Goal: Register for event/course

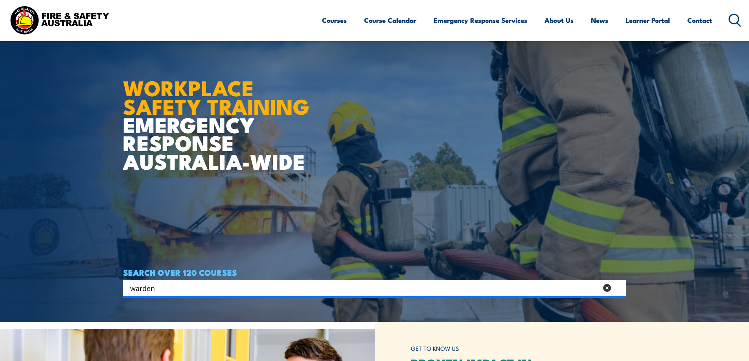
type input "warden"
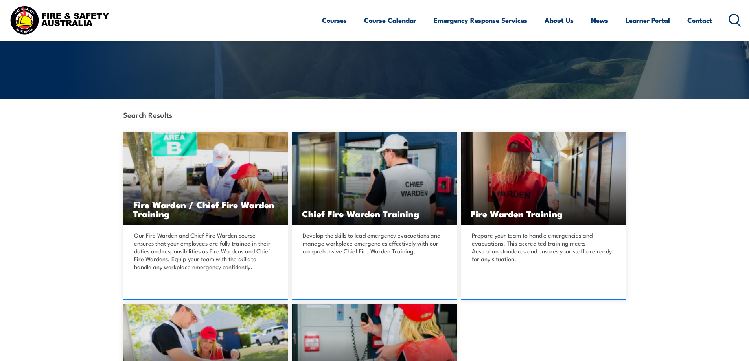
scroll to position [157, 0]
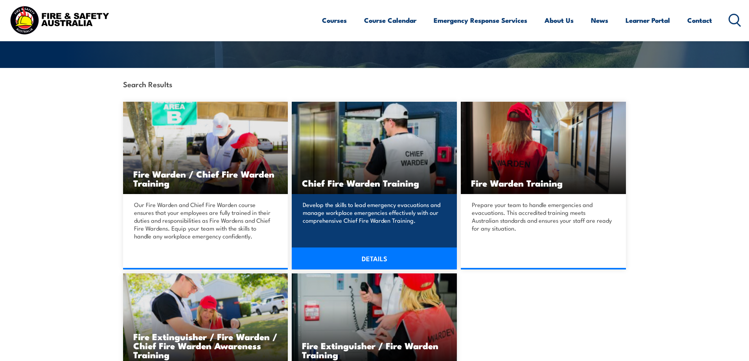
click at [385, 207] on p "Develop the skills to lead emergency evacuations and manage workplace emergenci…" at bounding box center [373, 213] width 141 height 24
click at [381, 261] on link "DETAILS" at bounding box center [374, 259] width 165 height 22
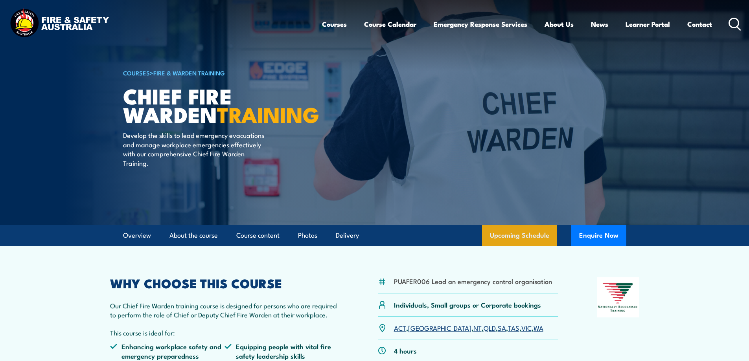
click at [509, 231] on link "Upcoming Schedule" at bounding box center [519, 235] width 75 height 21
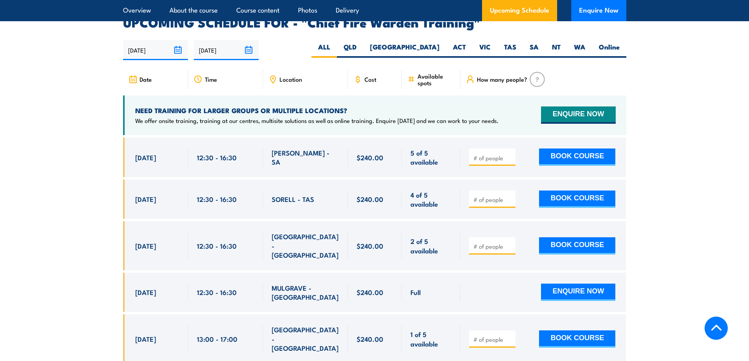
scroll to position [1402, 0]
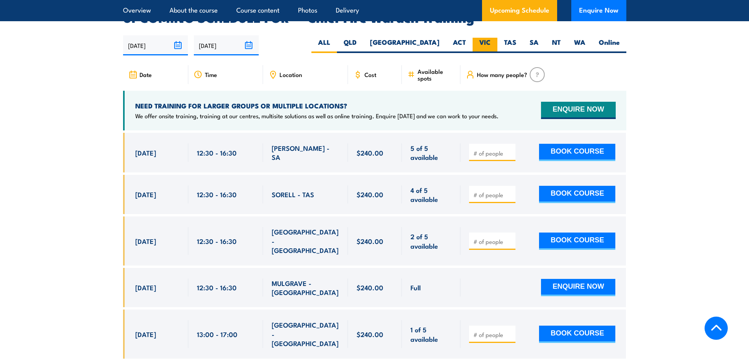
click at [486, 38] on label "VIC" at bounding box center [484, 45] width 25 height 15
click at [490, 38] on input "VIC" at bounding box center [492, 40] width 5 height 5
radio input "true"
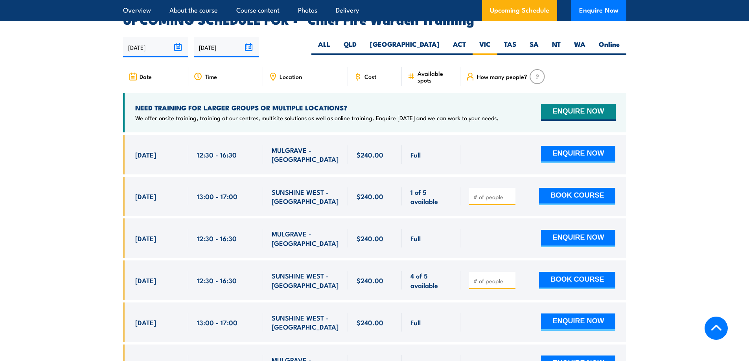
scroll to position [1402, 0]
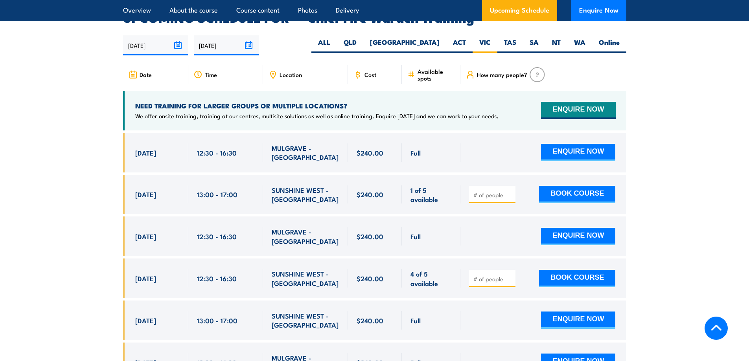
click at [279, 71] on span "Location" at bounding box center [290, 74] width 22 height 7
drag, startPoint x: 304, startPoint y: 67, endPoint x: 288, endPoint y: 64, distance: 15.9
click at [288, 65] on div "Location" at bounding box center [305, 74] width 85 height 19
click at [288, 71] on span "Location" at bounding box center [290, 74] width 22 height 7
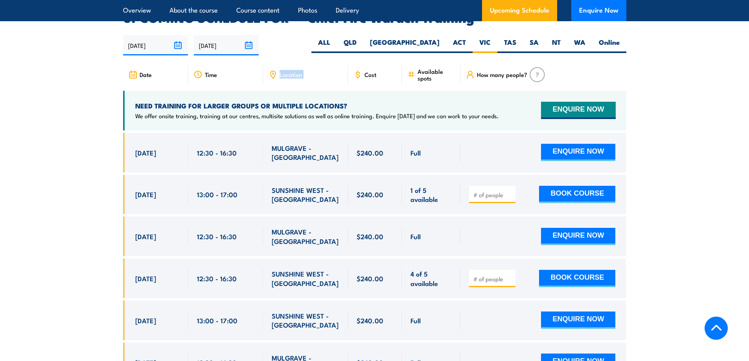
click at [288, 71] on span "Location" at bounding box center [290, 74] width 22 height 7
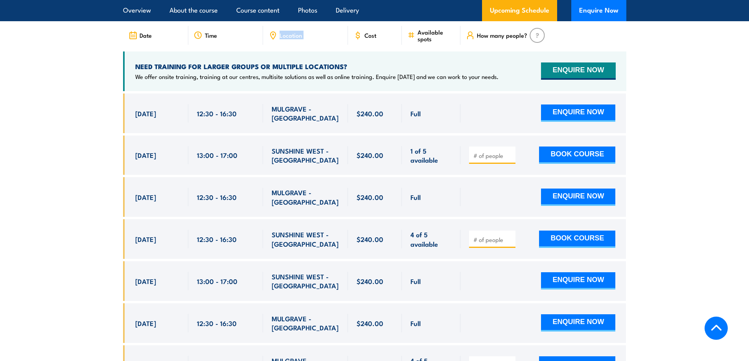
drag, startPoint x: 235, startPoint y: 143, endPoint x: 138, endPoint y: 139, distance: 97.6
click at [138, 139] on div "11 Sep, 2025, 13:00 - 13:00" at bounding box center [374, 156] width 503 height 40
click at [143, 151] on span "11 Sep, 2025" at bounding box center [145, 155] width 21 height 9
drag, startPoint x: 135, startPoint y: 143, endPoint x: 489, endPoint y: 140, distance: 354.1
click at [489, 140] on div "11 Sep, 2025, 13:00 - 13:00" at bounding box center [374, 156] width 503 height 40
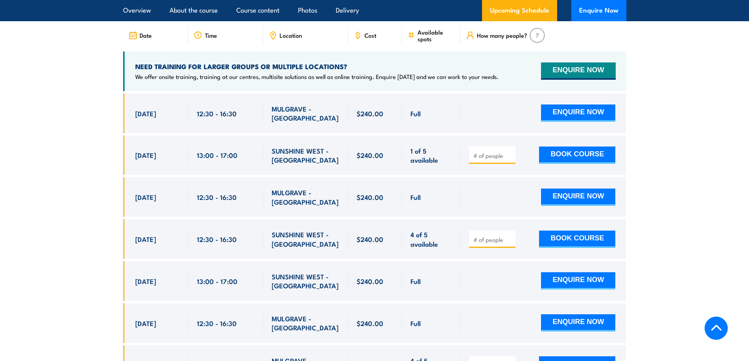
click at [455, 144] on div "1 of 5 available" at bounding box center [431, 156] width 59 height 40
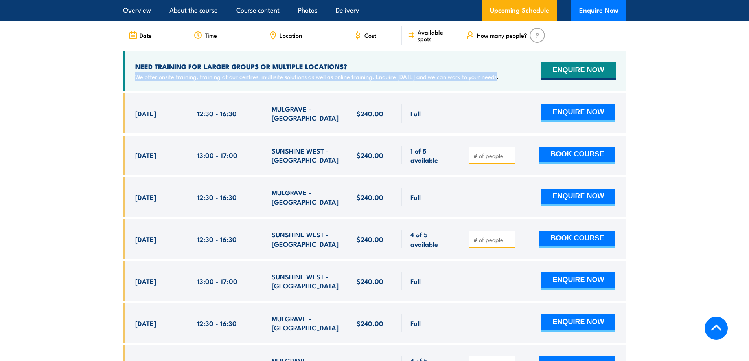
drag, startPoint x: 135, startPoint y: 66, endPoint x: 507, endPoint y: 76, distance: 371.5
click at [507, 76] on div "NEED TRAINING FOR LARGER GROUPS OR MULTIPLE LOCATIONS? We offer onsite training…" at bounding box center [374, 71] width 503 height 40
click at [468, 73] on p "We offer onsite training, training at our centres, multisite solutions as well …" at bounding box center [316, 77] width 363 height 8
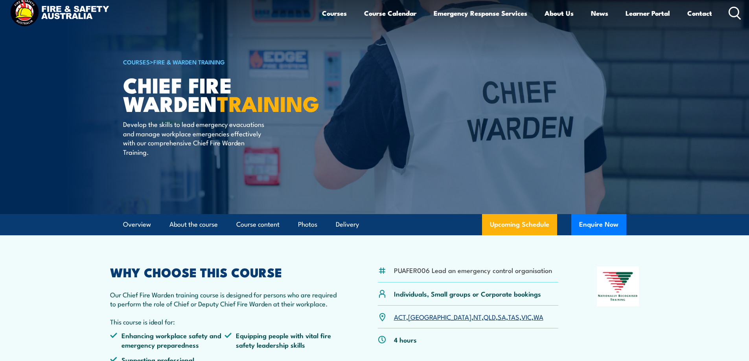
scroll to position [0, 0]
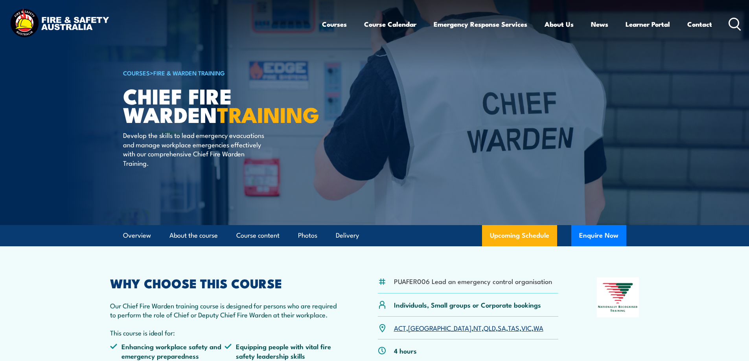
click at [145, 73] on link "COURSES" at bounding box center [136, 72] width 27 height 9
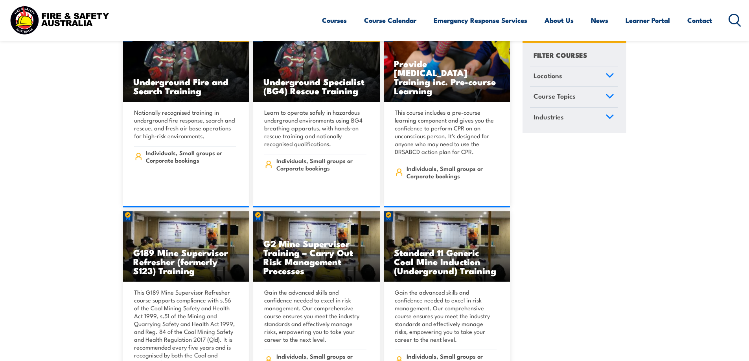
scroll to position [79, 0]
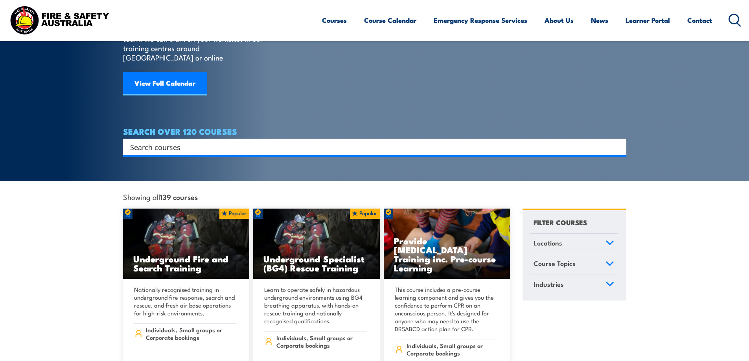
click at [157, 142] on input "Search input" at bounding box center [369, 147] width 479 height 12
type input "warden"
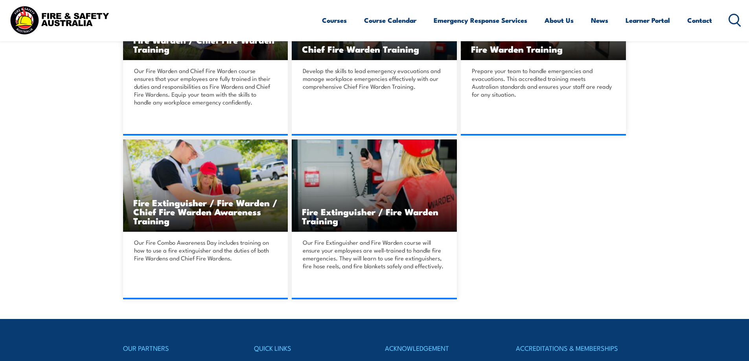
scroll to position [314, 0]
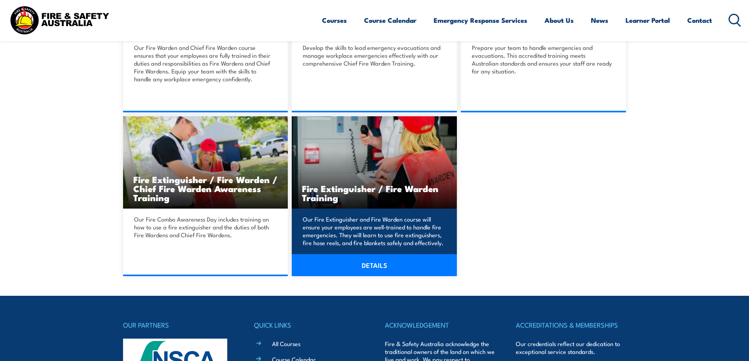
click at [395, 242] on p "Our Fire Extinguisher and Fire Warden course will ensure your employees are wel…" at bounding box center [373, 230] width 141 height 31
click at [372, 263] on link "DETAILS" at bounding box center [374, 265] width 165 height 22
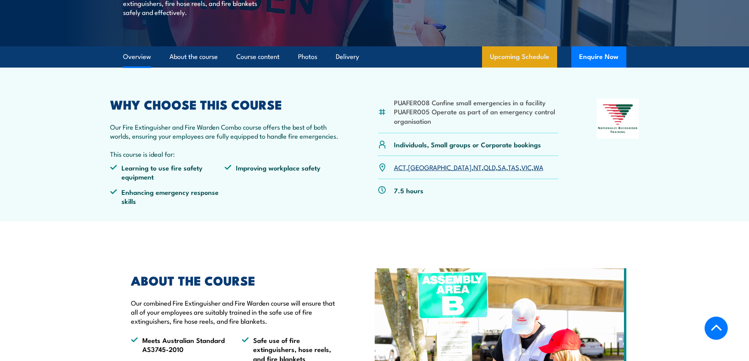
click at [507, 54] on link "Upcoming Schedule" at bounding box center [519, 56] width 75 height 21
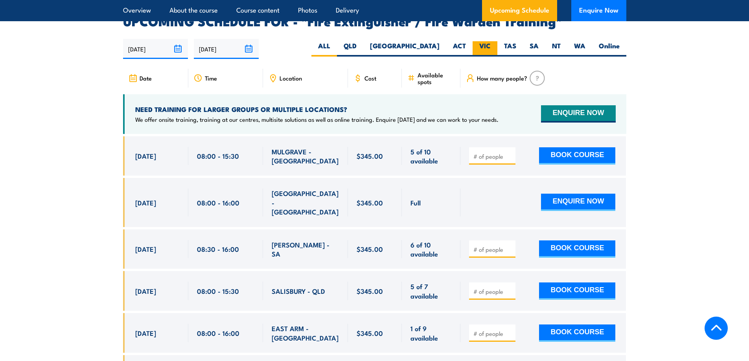
scroll to position [1290, 0]
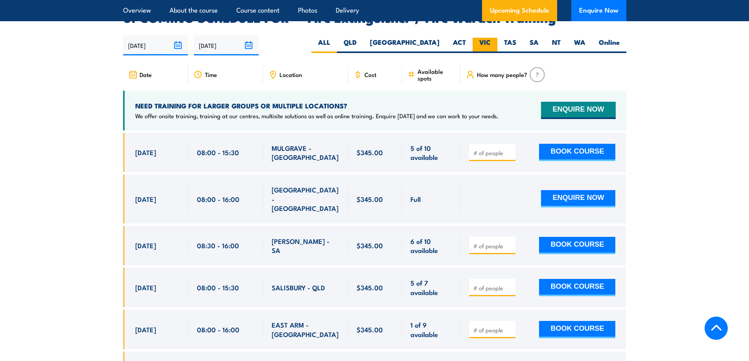
click at [482, 38] on label "VIC" at bounding box center [484, 45] width 25 height 15
click at [490, 38] on input "VIC" at bounding box center [492, 40] width 5 height 5
radio input "true"
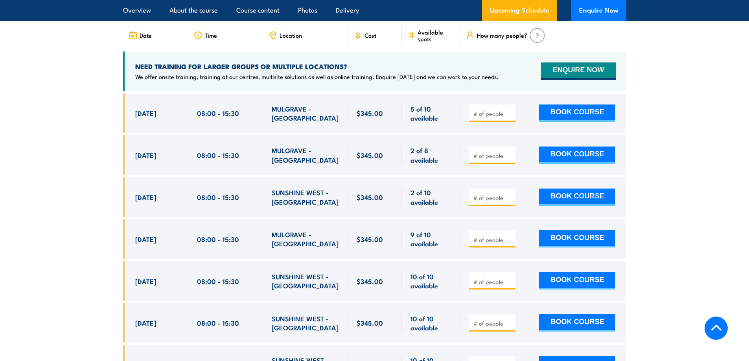
scroll to position [1369, 0]
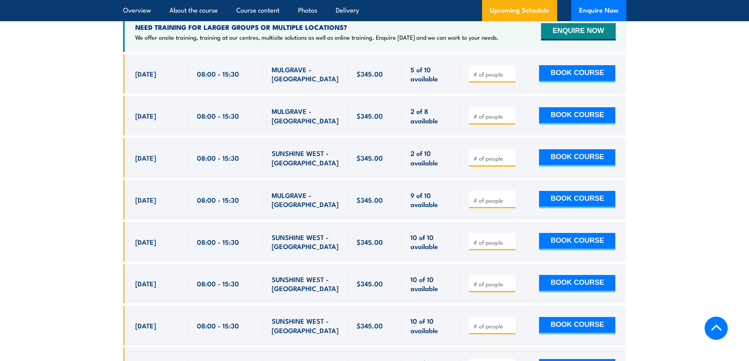
drag, startPoint x: 255, startPoint y: 186, endPoint x: 299, endPoint y: 184, distance: 43.7
click at [299, 184] on div "[DATE] 08:00 - 08:00" at bounding box center [374, 200] width 503 height 40
click at [299, 191] on span "MULGRAVE - [GEOGRAPHIC_DATA]" at bounding box center [306, 200] width 68 height 18
drag, startPoint x: 325, startPoint y: 187, endPoint x: 145, endPoint y: 191, distance: 180.0
click at [132, 191] on div "[DATE] 08:00 - 08:00" at bounding box center [374, 200] width 503 height 40
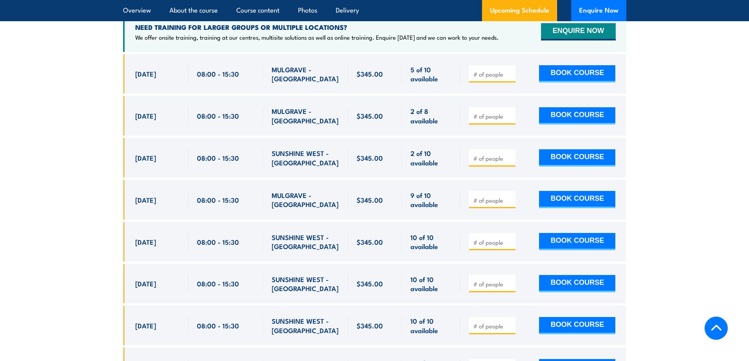
click at [145, 195] on span "[DATE]" at bounding box center [145, 199] width 21 height 9
drag, startPoint x: 134, startPoint y: 189, endPoint x: 340, endPoint y: 181, distance: 206.1
click at [340, 181] on div "[DATE] 08:00 - 08:00" at bounding box center [374, 200] width 503 height 40
click at [330, 191] on div "MULGRAVE - [GEOGRAPHIC_DATA]" at bounding box center [306, 200] width 68 height 18
drag, startPoint x: 336, startPoint y: 186, endPoint x: 127, endPoint y: 188, distance: 209.1
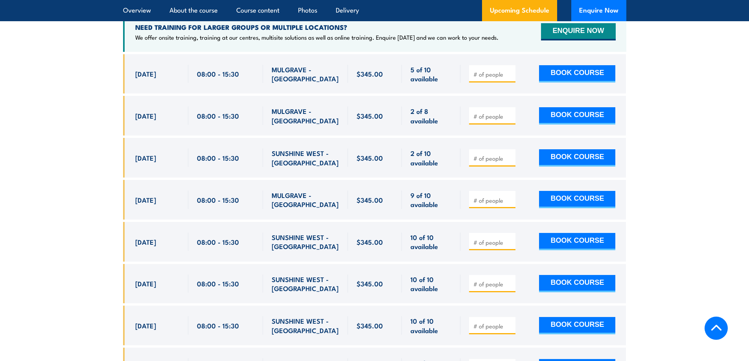
click at [127, 189] on div "[DATE] 08:00 - 08:00" at bounding box center [374, 200] width 503 height 40
click at [149, 195] on span "[DATE]" at bounding box center [145, 199] width 21 height 9
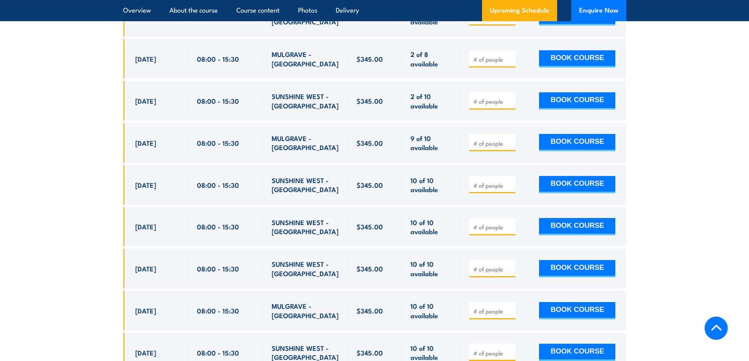
scroll to position [1330, 0]
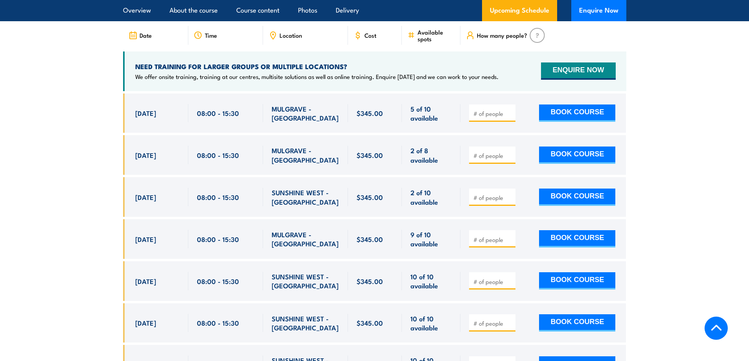
click at [693, 139] on section "UPCOMING SCHEDULE FOR - "Fire Extinguisher / Fire Warden Training" [DATE] [DATE]" at bounding box center [374, 310] width 749 height 676
